Goal: Information Seeking & Learning: Understand process/instructions

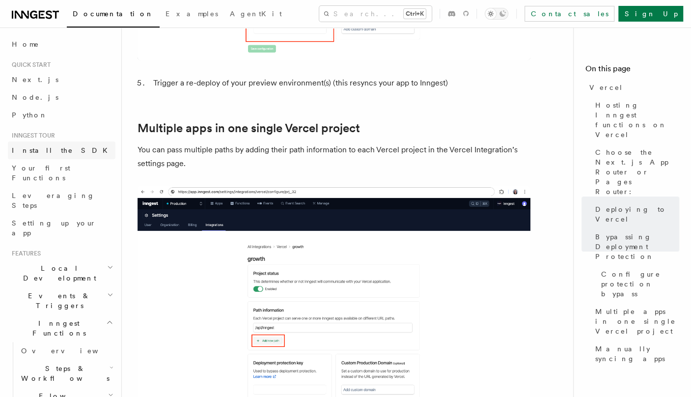
click at [45, 151] on span "Install the SDK" at bounding box center [63, 150] width 102 height 8
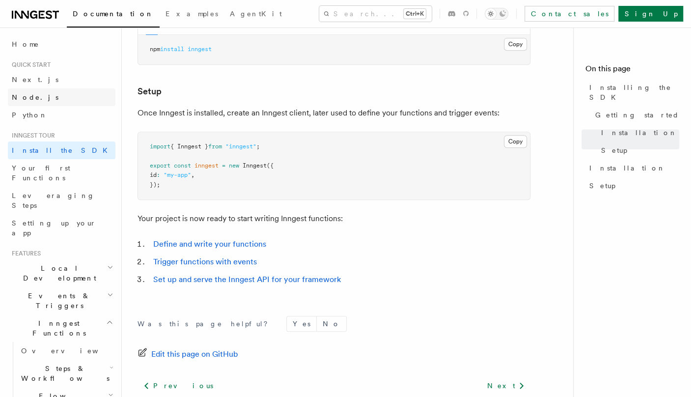
scroll to position [320, 0]
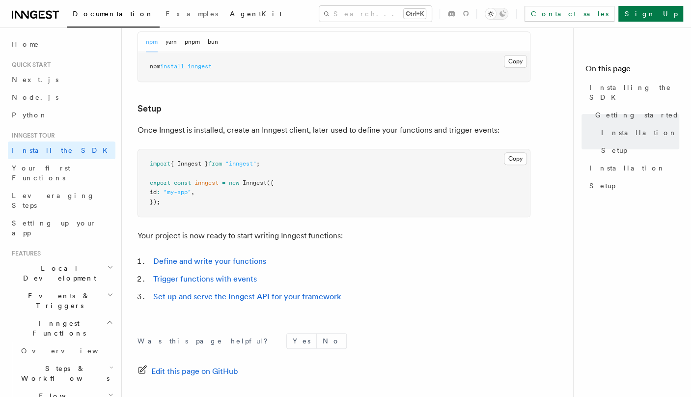
click at [230, 13] on span "AgentKit" at bounding box center [256, 14] width 52 height 8
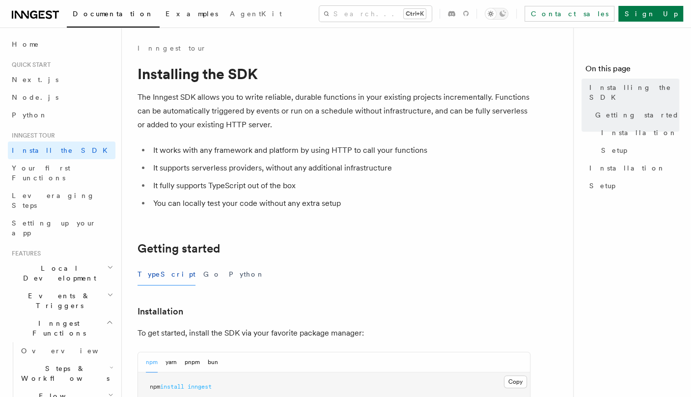
click at [166, 14] on span "Examples" at bounding box center [192, 14] width 53 height 8
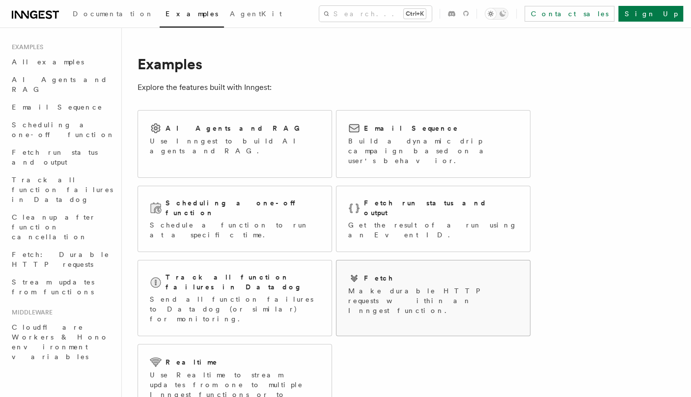
click at [390, 286] on p "Make durable HTTP requests within an Inngest function." at bounding box center [433, 300] width 170 height 29
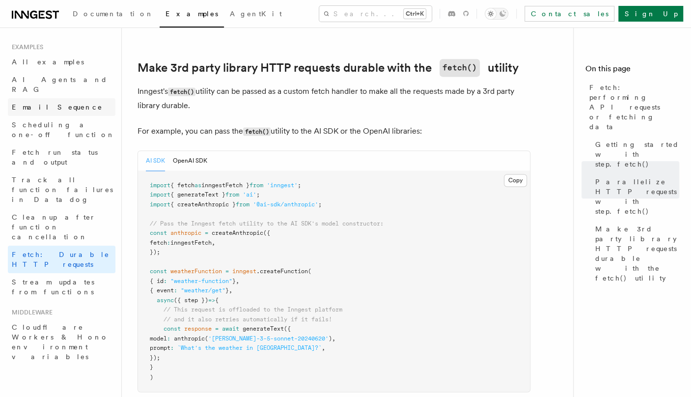
scroll to position [835, 0]
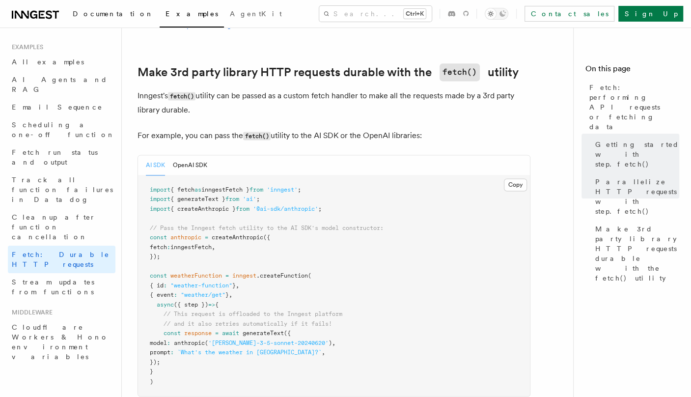
click at [102, 16] on span "Documentation" at bounding box center [113, 14] width 81 height 8
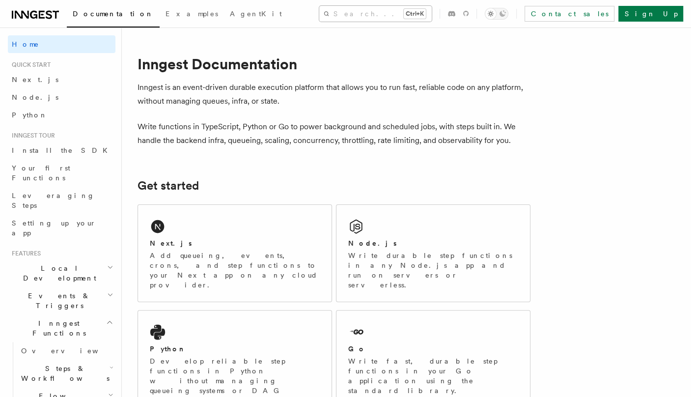
click at [344, 13] on button "Search... Ctrl+K" at bounding box center [375, 14] width 112 height 16
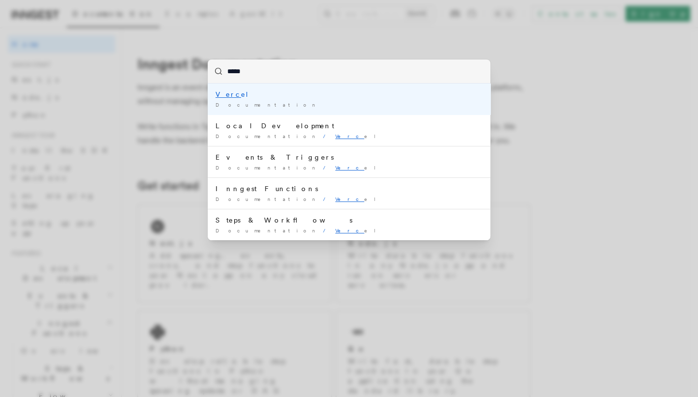
type input "******"
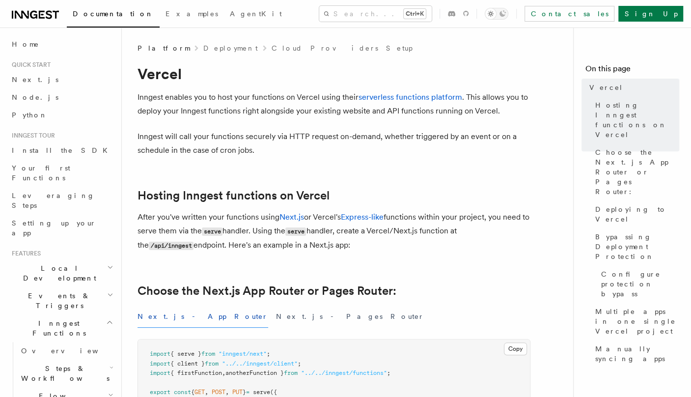
click at [577, 296] on nav "On this page Vercel Hosting Inngest functions on Vercel Choose the Next.js App …" at bounding box center [632, 212] width 118 height 369
click at [358, 142] on p "Inngest will call your functions securely via HTTP request on-demand, whether t…" at bounding box center [334, 144] width 393 height 28
click at [166, 15] on span "Examples" at bounding box center [192, 14] width 53 height 8
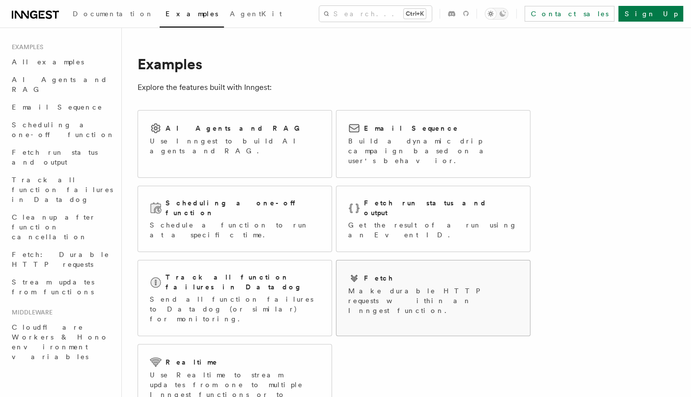
click at [373, 273] on h2 "Fetch" at bounding box center [379, 278] width 30 height 10
